Goal: Check status: Check status

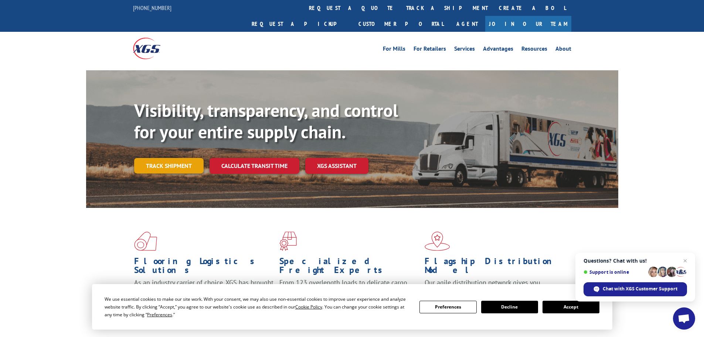
click at [195, 158] on link "Track shipment" at bounding box center [168, 166] width 69 height 16
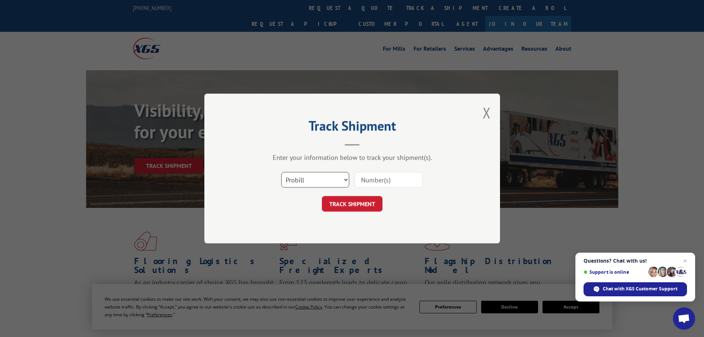
drag, startPoint x: 306, startPoint y: 175, endPoint x: 306, endPoint y: 180, distance: 4.4
click at [306, 175] on select "Select category... Probill BOL PO" at bounding box center [315, 180] width 68 height 16
select select "po"
click at [281, 172] on select "Select category... Probill BOL PO" at bounding box center [315, 180] width 68 height 16
click at [366, 181] on input at bounding box center [389, 180] width 68 height 16
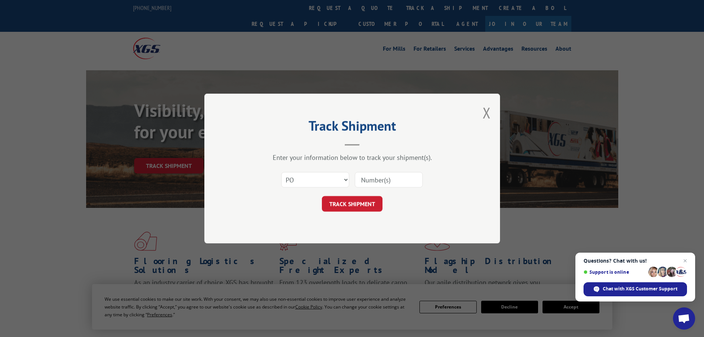
paste input "02505100"
type input "02505100"
click at [361, 203] on button "TRACK SHIPMENT" at bounding box center [352, 204] width 61 height 16
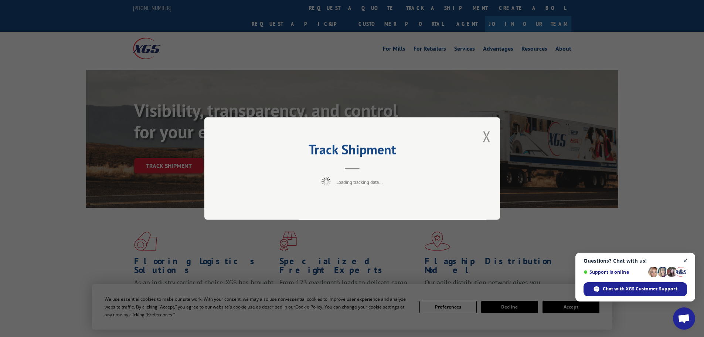
click at [683, 258] on span "Open chat" at bounding box center [685, 260] width 9 height 9
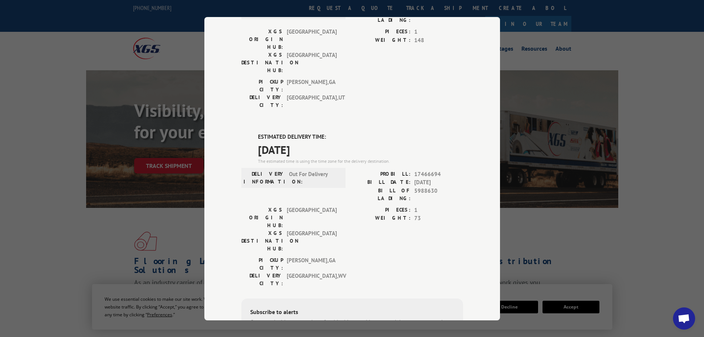
scroll to position [271, 0]
